Goal: Task Accomplishment & Management: Use online tool/utility

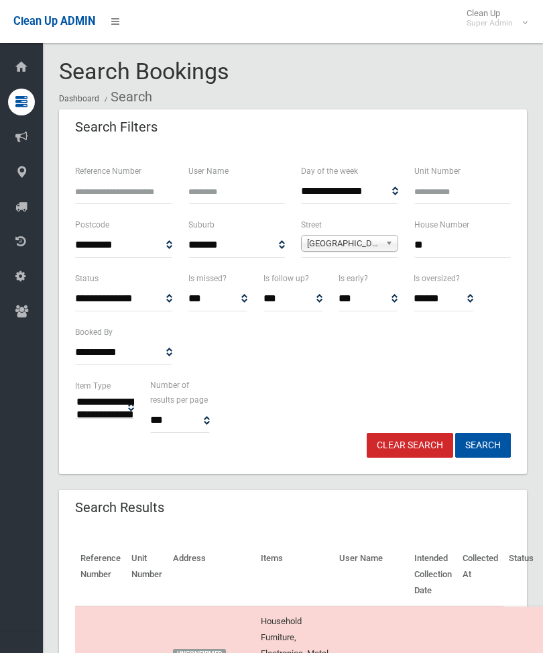
select select
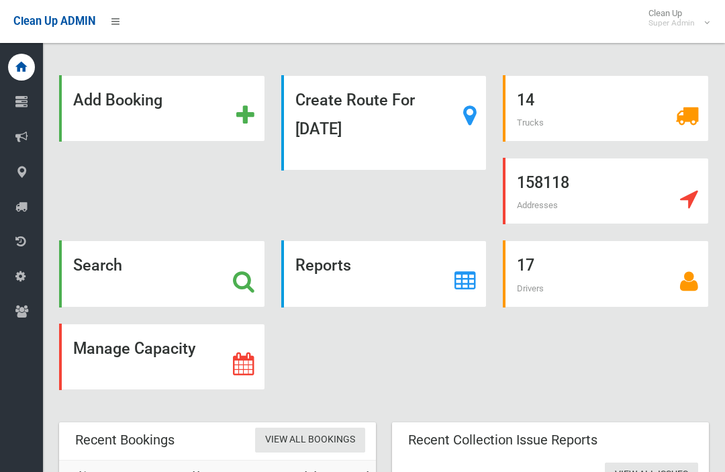
click at [98, 274] on strong "Search" at bounding box center [97, 265] width 49 height 19
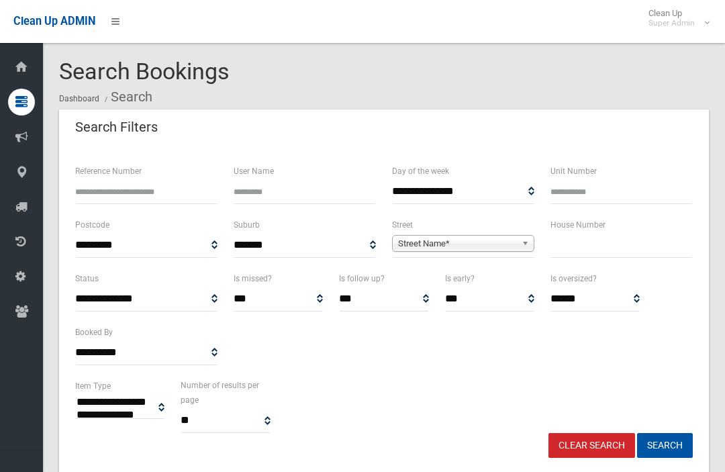
select select
click at [609, 248] on input "text" at bounding box center [621, 245] width 142 height 25
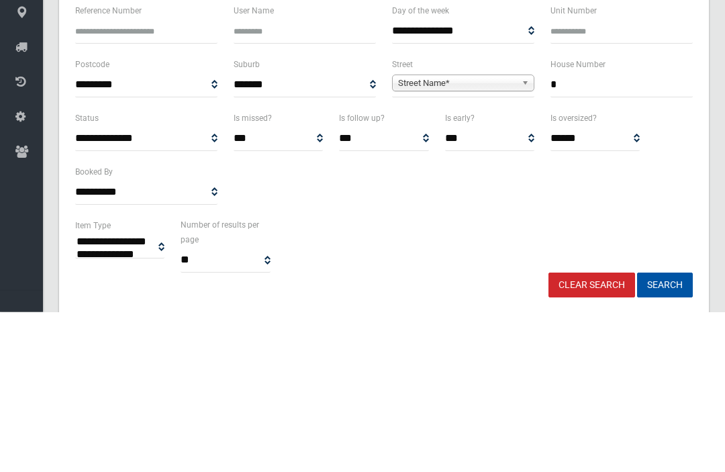
type input "*"
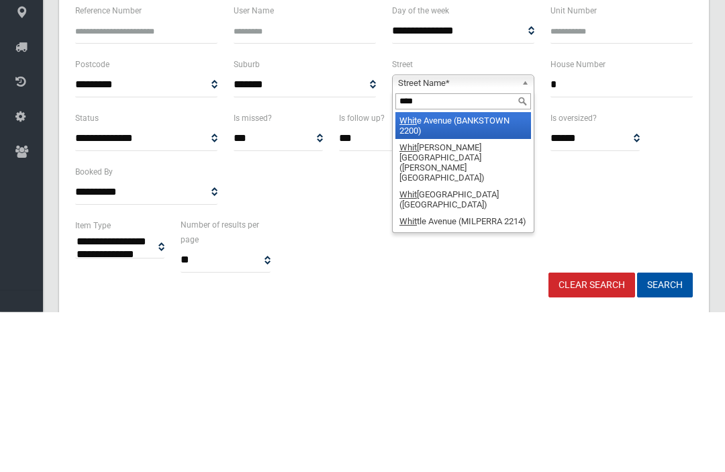
type input "*****"
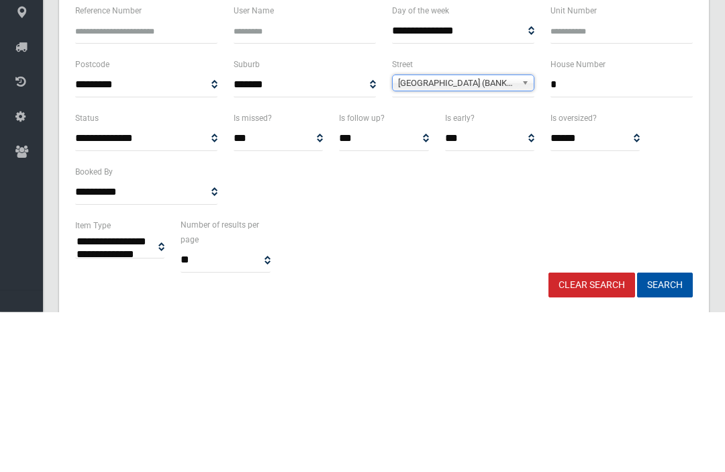
click at [664, 433] on button "Search" at bounding box center [665, 445] width 56 height 25
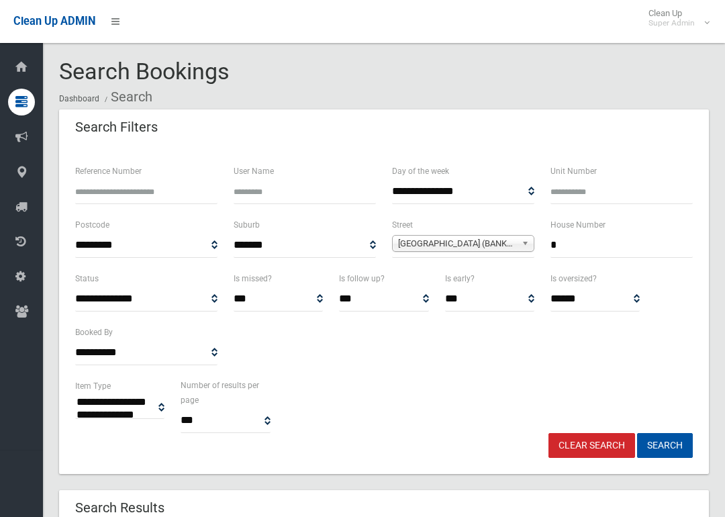
select select
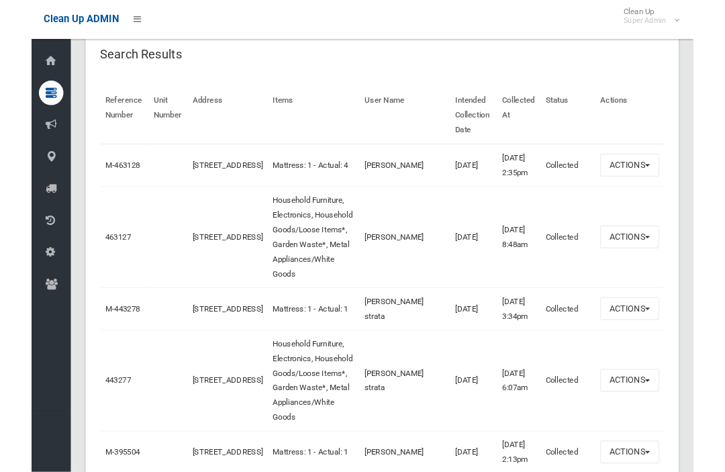
scroll to position [450, 0]
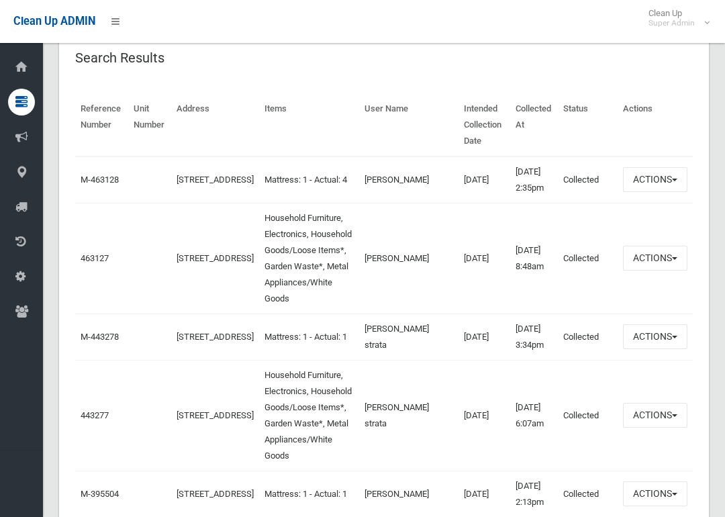
click at [89, 263] on link "463127" at bounding box center [95, 258] width 28 height 10
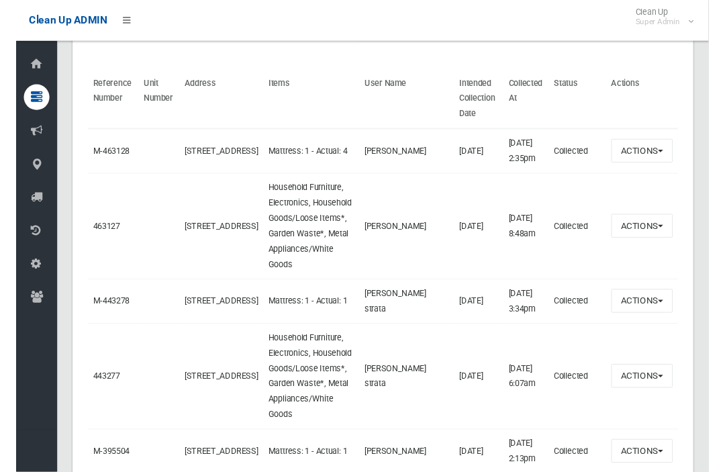
scroll to position [458, 0]
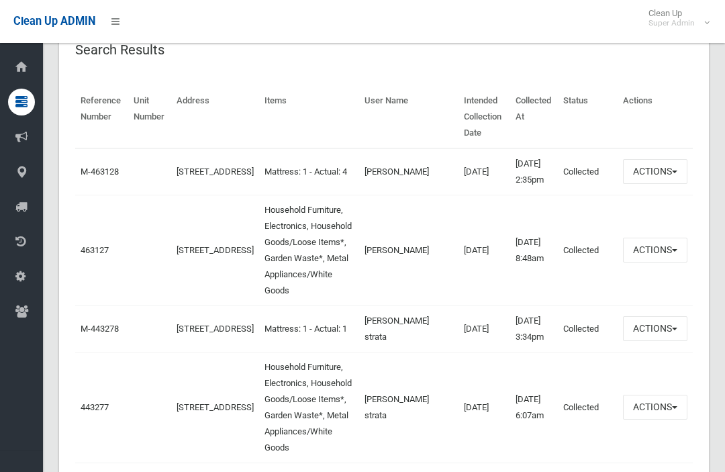
click at [661, 262] on button "Actions" at bounding box center [655, 250] width 64 height 25
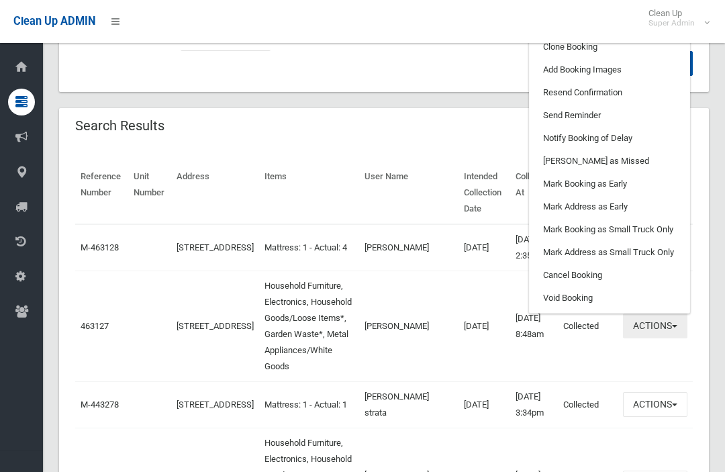
scroll to position [377, 0]
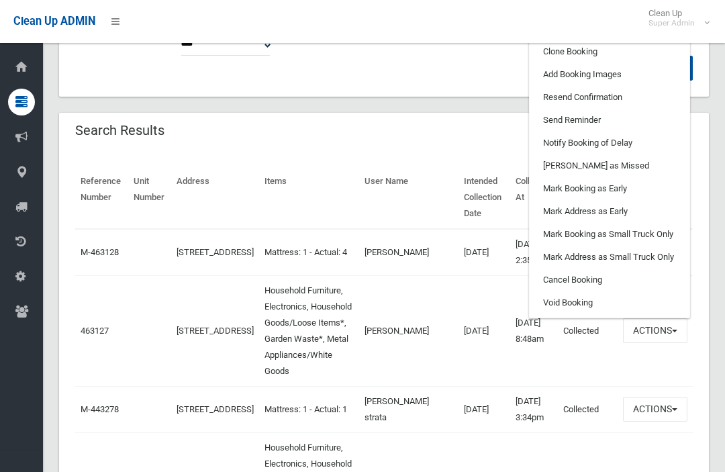
click at [641, 63] on link "Clone Booking" at bounding box center [609, 51] width 160 height 23
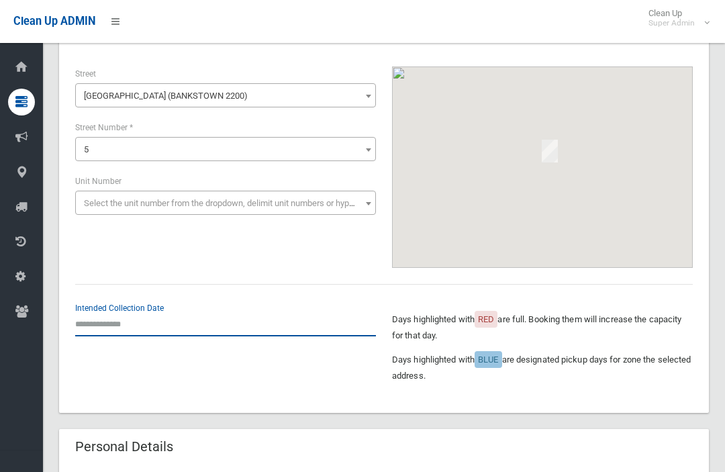
click at [116, 328] on input "text" at bounding box center [225, 323] width 301 height 25
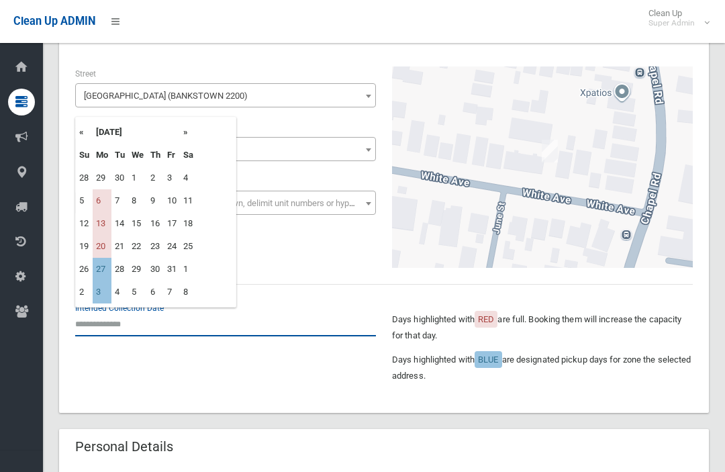
scroll to position [96, 0]
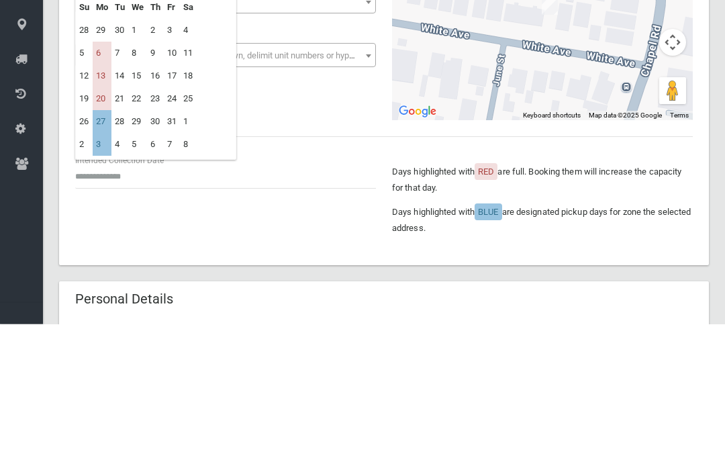
click at [101, 213] on td "13" at bounding box center [102, 224] width 19 height 23
type input "**********"
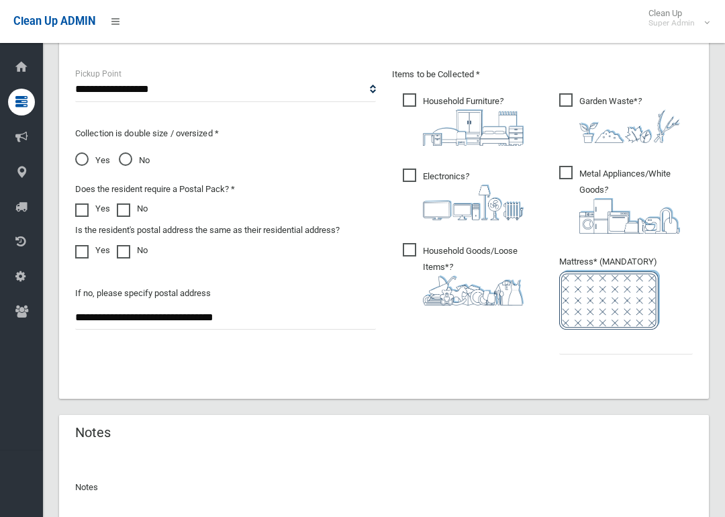
scroll to position [752, 0]
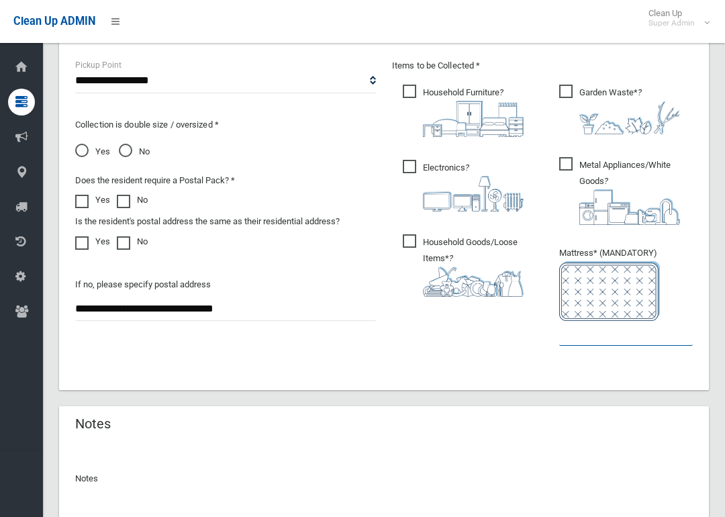
click at [635, 337] on input "text" at bounding box center [626, 333] width 134 height 25
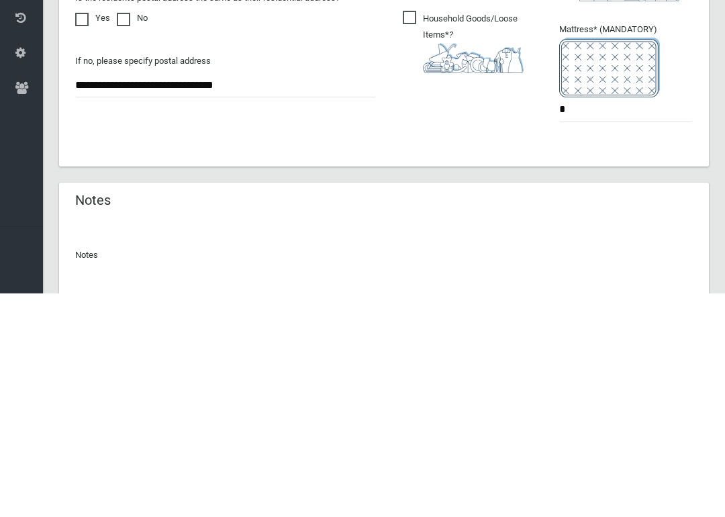
scroll to position [881, 0]
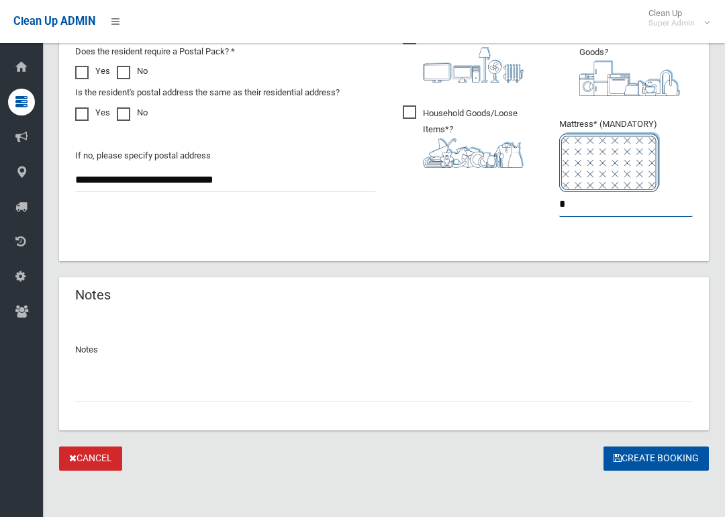
type input "*"
click at [675, 455] on button "Create Booking" at bounding box center [655, 458] width 105 height 25
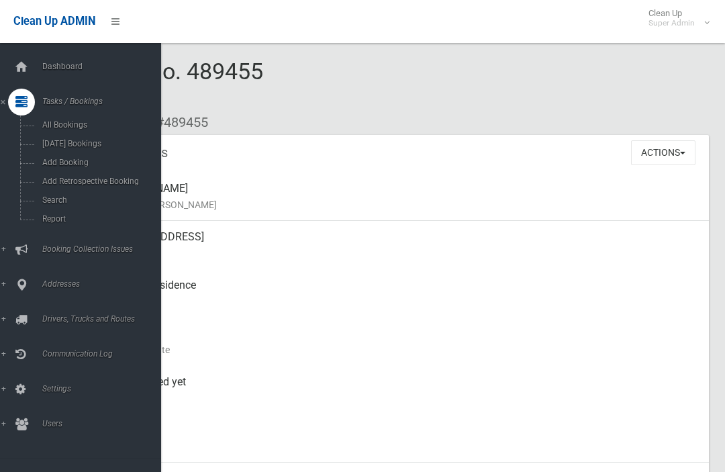
click at [38, 202] on span "Search" at bounding box center [93, 199] width 111 height 9
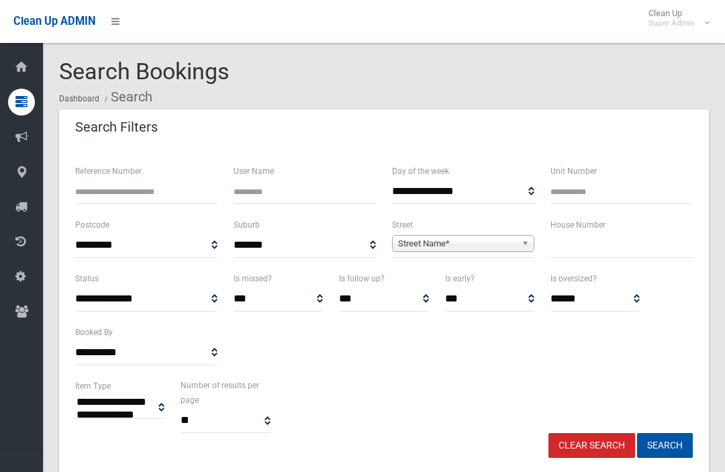
select select
click at [589, 255] on input "text" at bounding box center [621, 245] width 142 height 25
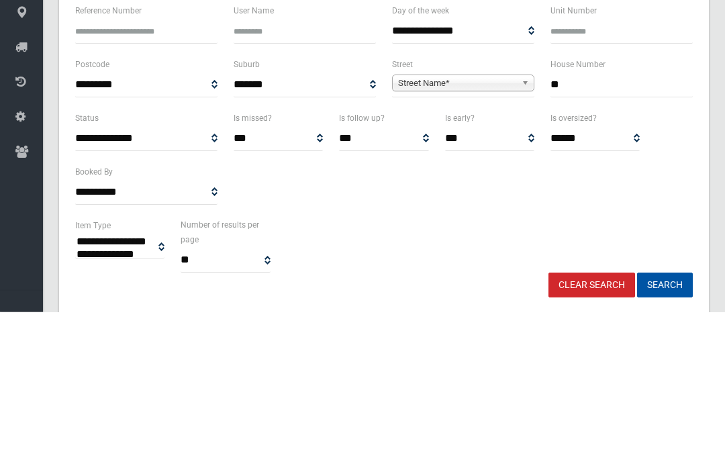
type input "**"
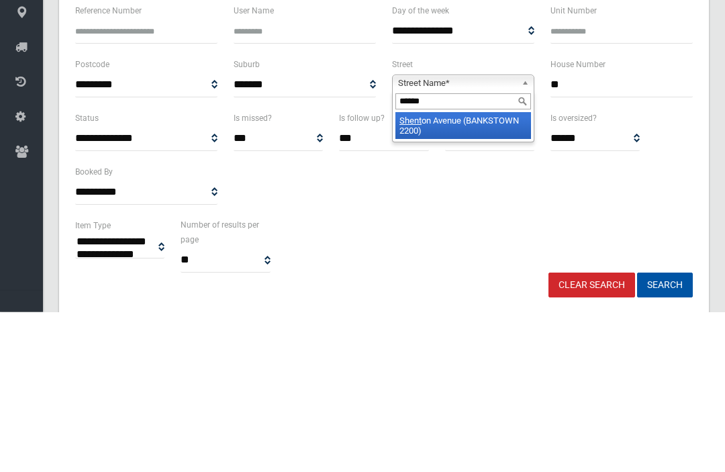
type input "*******"
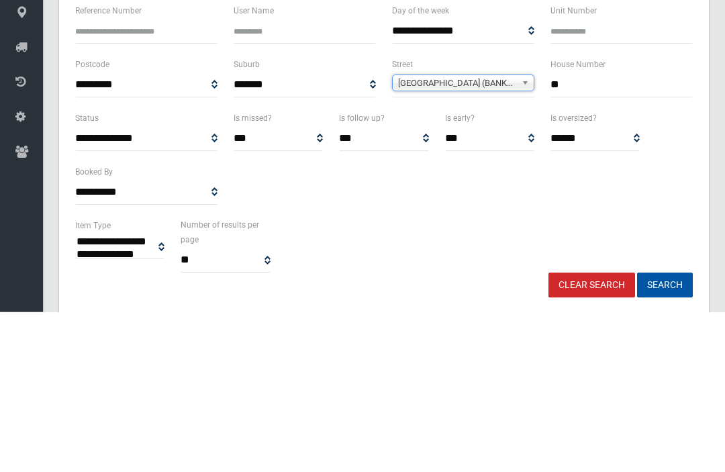
click at [664, 433] on button "Search" at bounding box center [665, 445] width 56 height 25
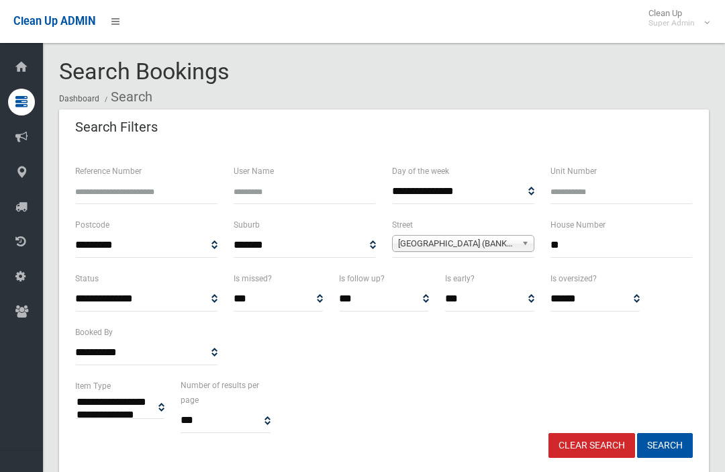
select select
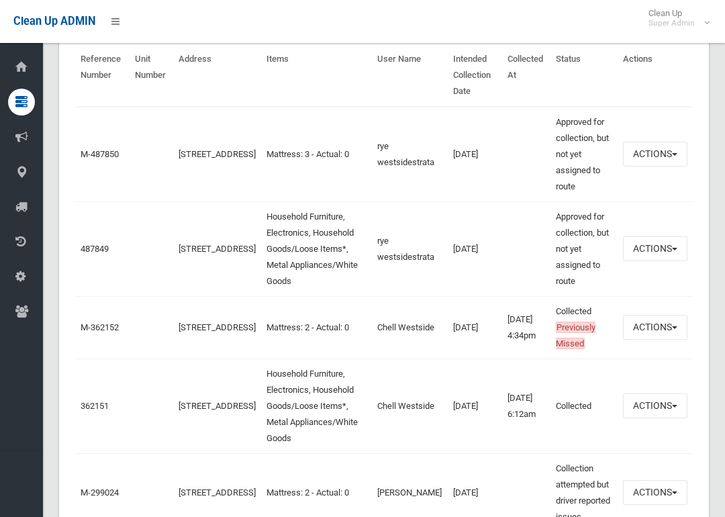
scroll to position [501, 0]
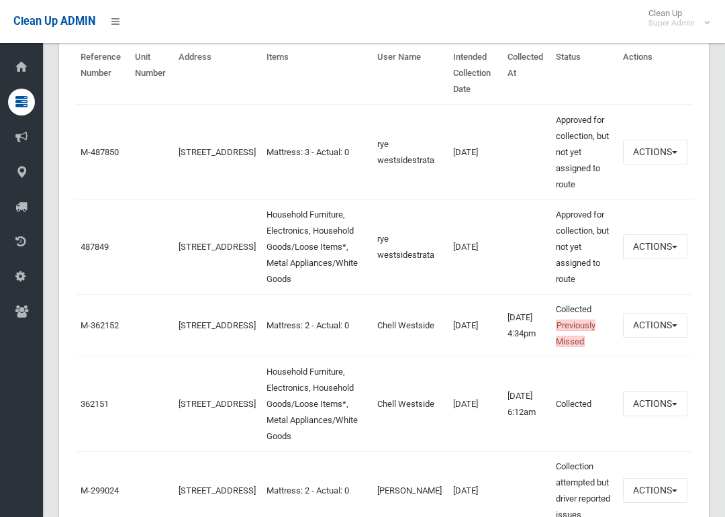
click at [89, 252] on link "487849" at bounding box center [95, 247] width 28 height 10
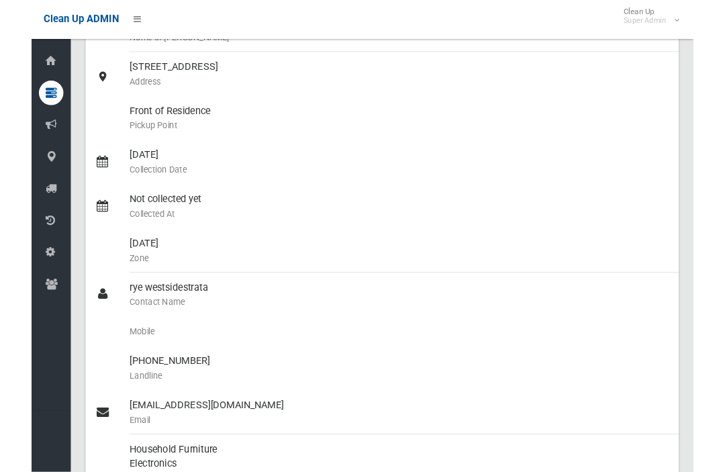
scroll to position [165, 0]
